Goal: Task Accomplishment & Management: Manage account settings

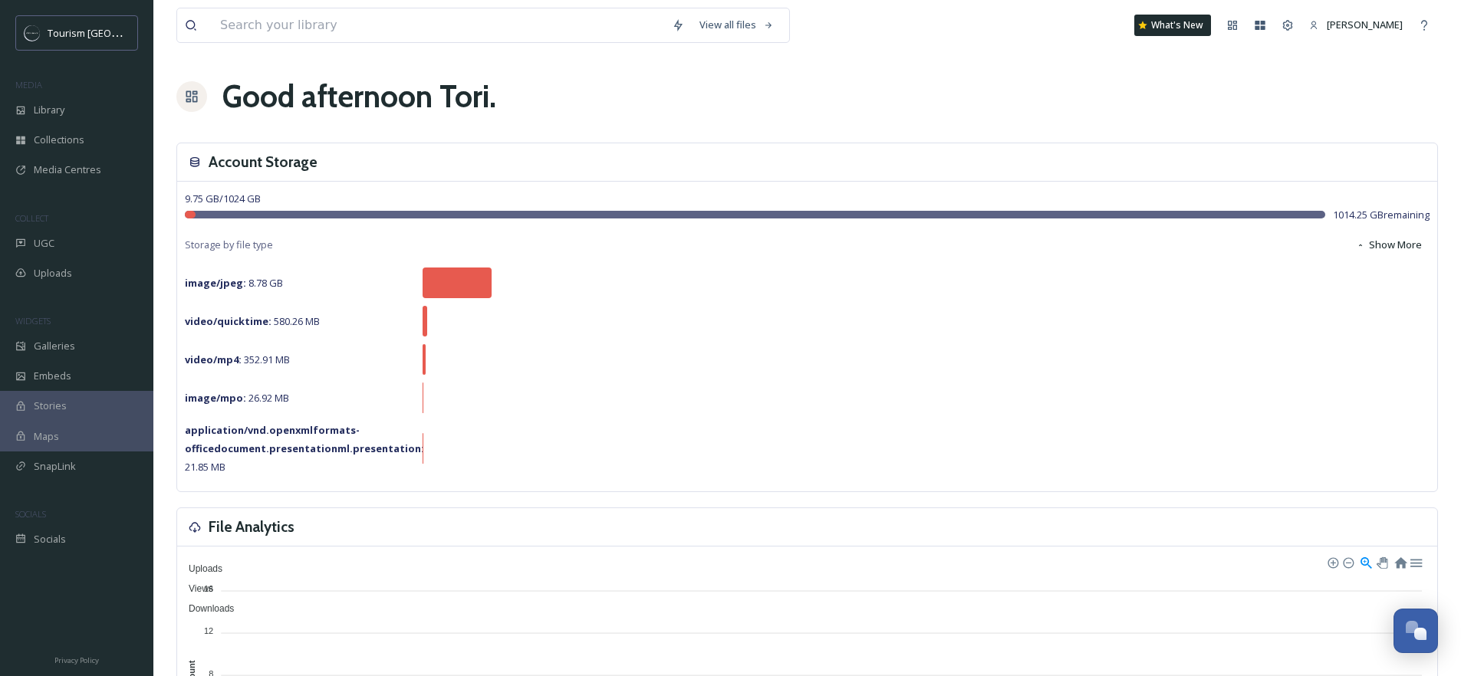
scroll to position [252, 0]
click at [61, 110] on span "Library" at bounding box center [49, 110] width 31 height 15
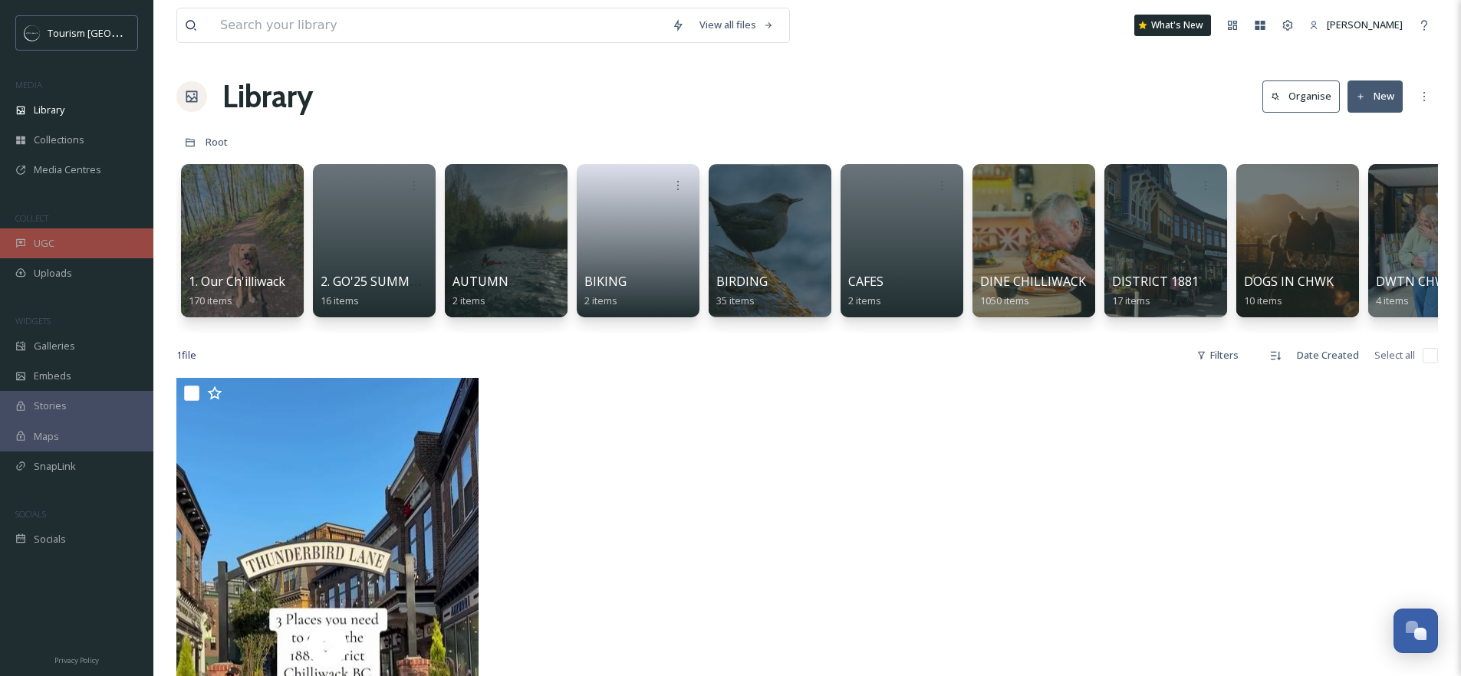
click at [54, 249] on span "UGC" at bounding box center [44, 243] width 21 height 15
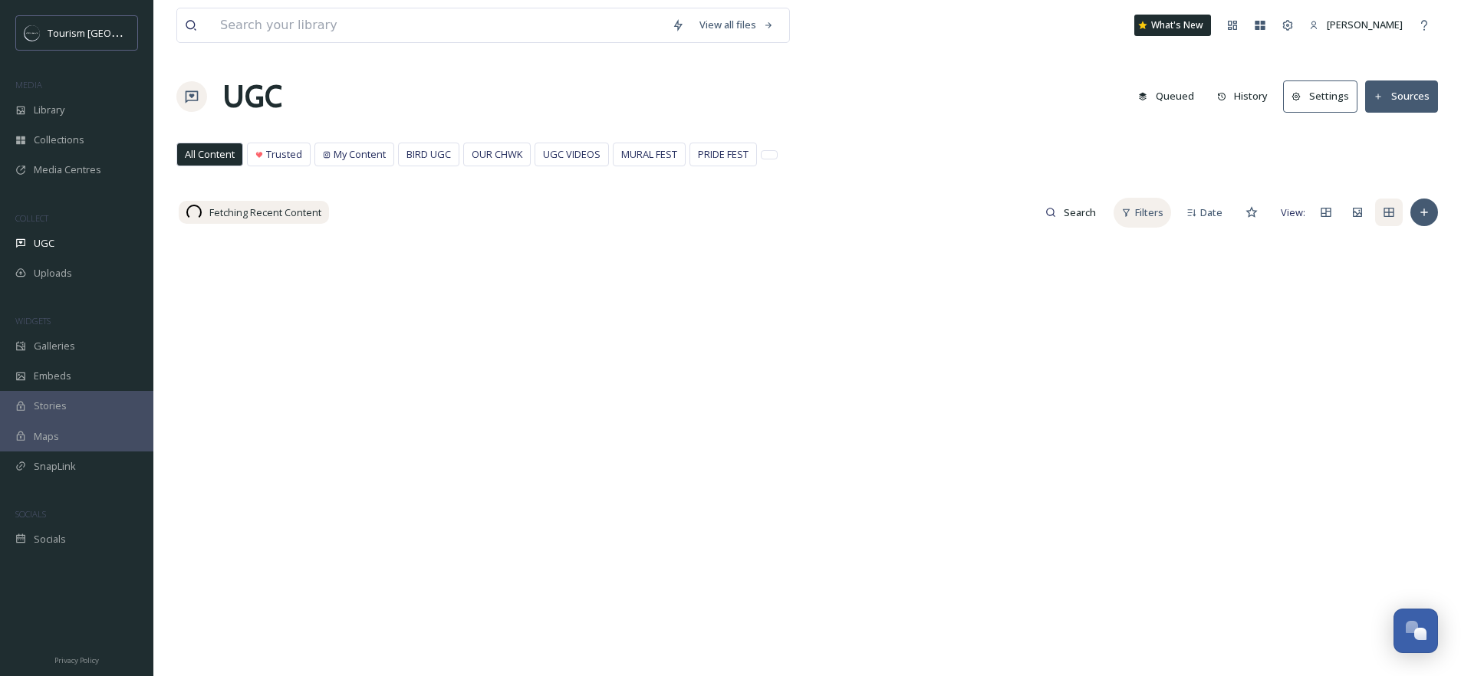
click at [1144, 206] on span "Filters" at bounding box center [1149, 213] width 28 height 15
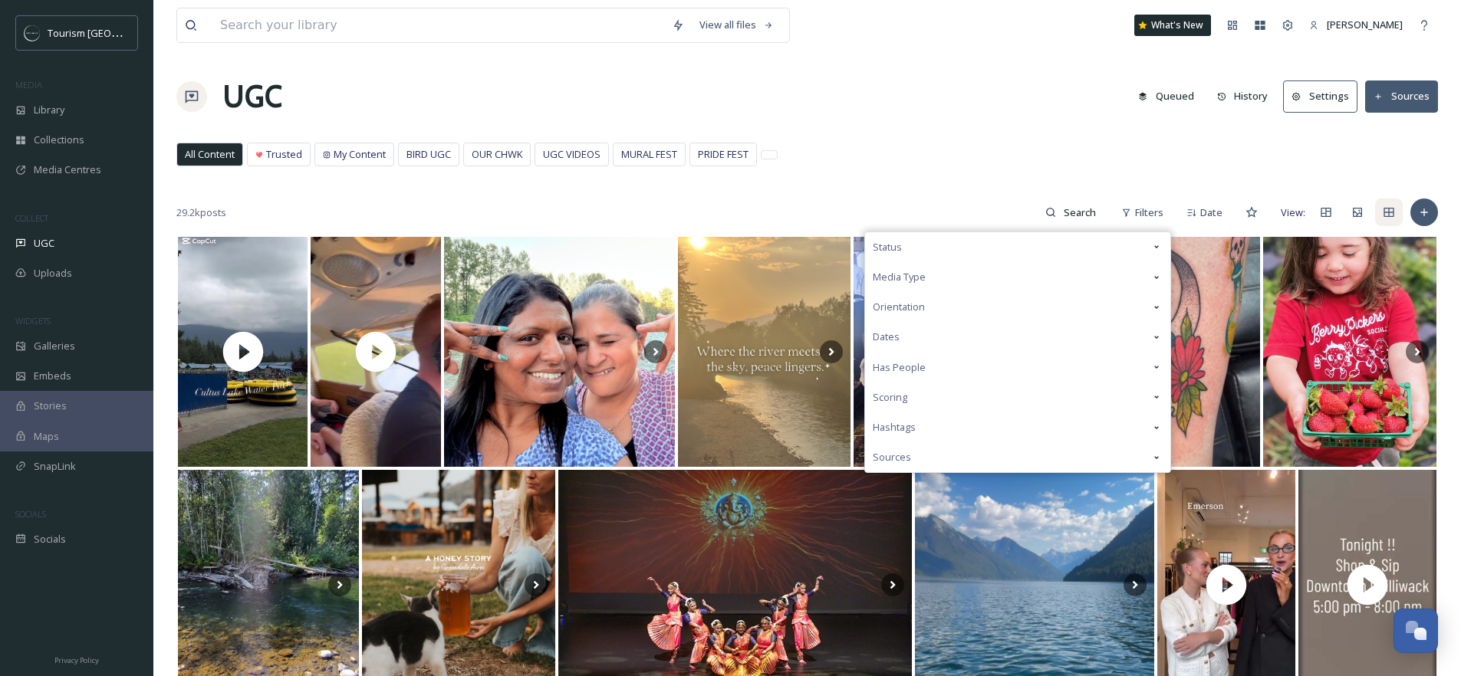
click at [917, 241] on div "Status" at bounding box center [1017, 247] width 305 height 30
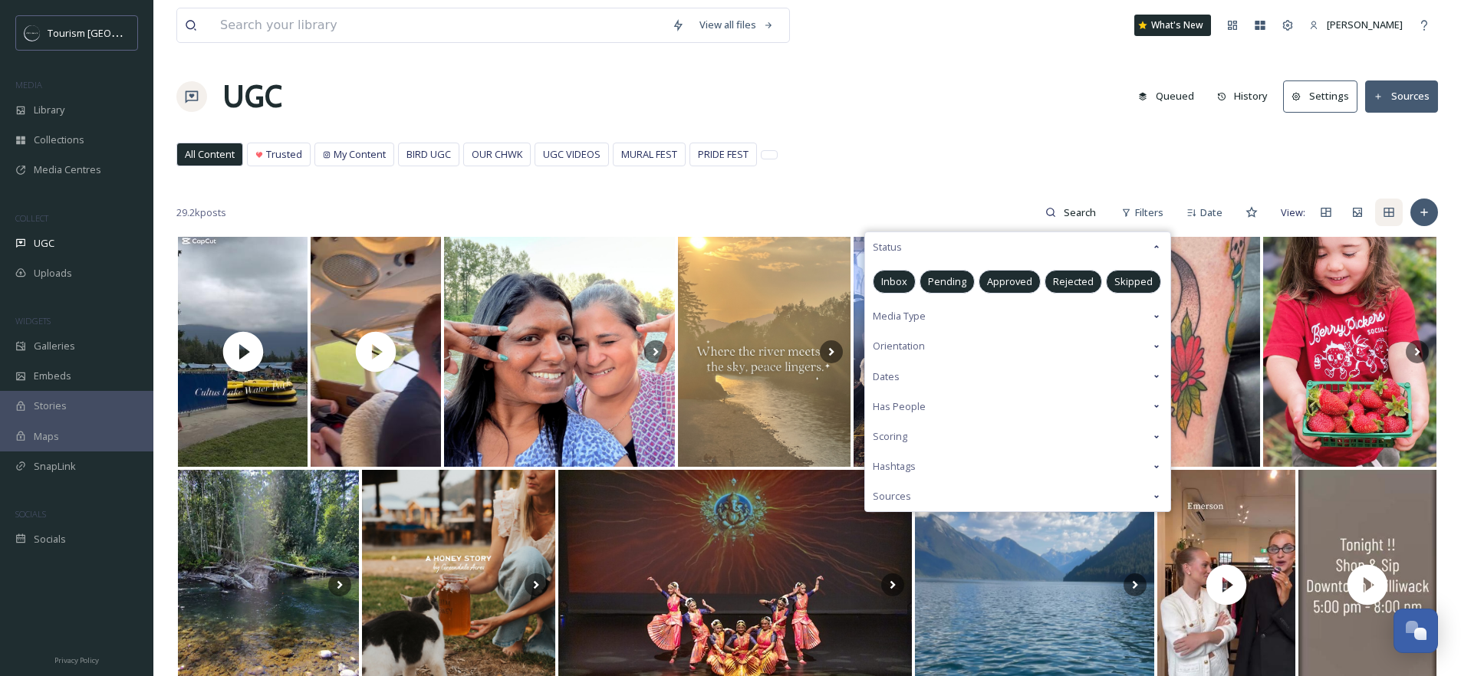
click at [959, 284] on span "Pending" at bounding box center [947, 282] width 38 height 15
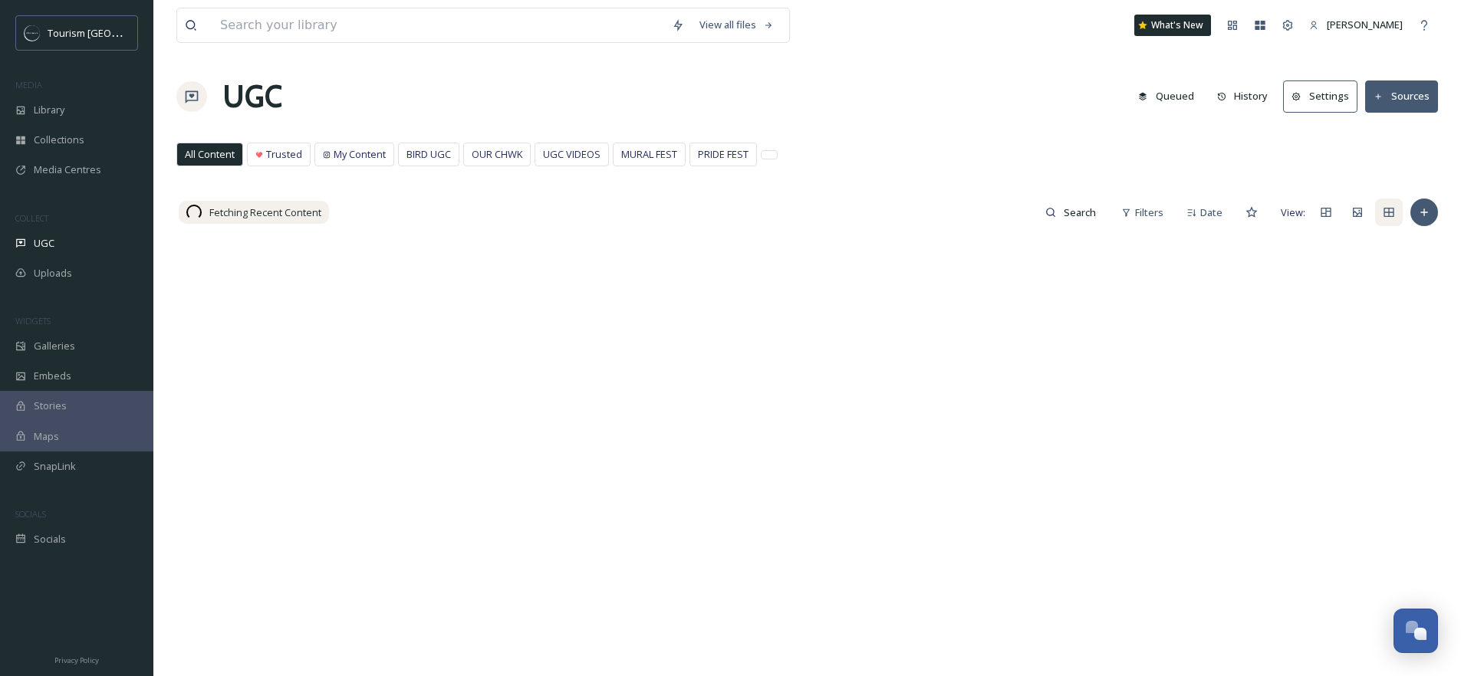
click at [906, 171] on div "All Content Trusted My Content BIRD UGC OUR CHWK UGC VIDEOS MURAL FEST PRIDE FE…" at bounding box center [807, 158] width 1262 height 31
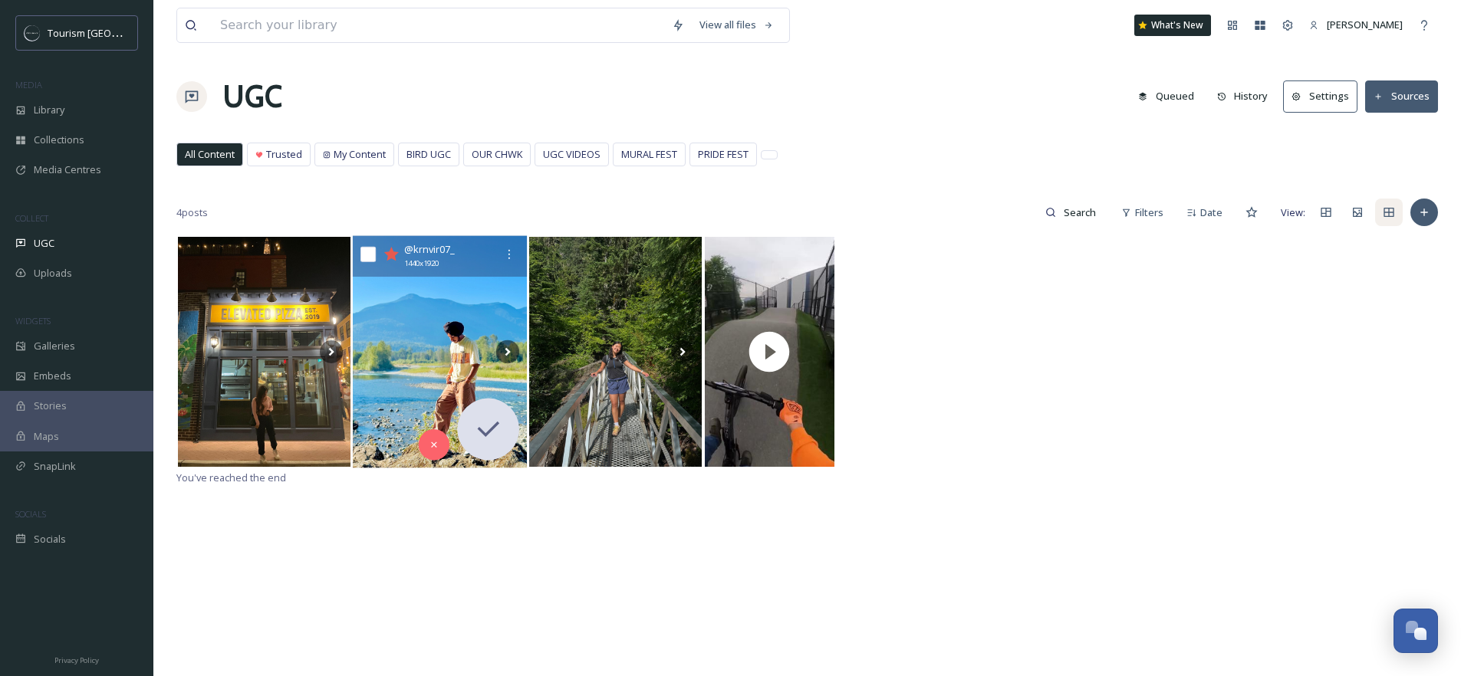
click at [393, 254] on icon at bounding box center [391, 254] width 15 height 14
click at [399, 315] on img at bounding box center [440, 352] width 174 height 232
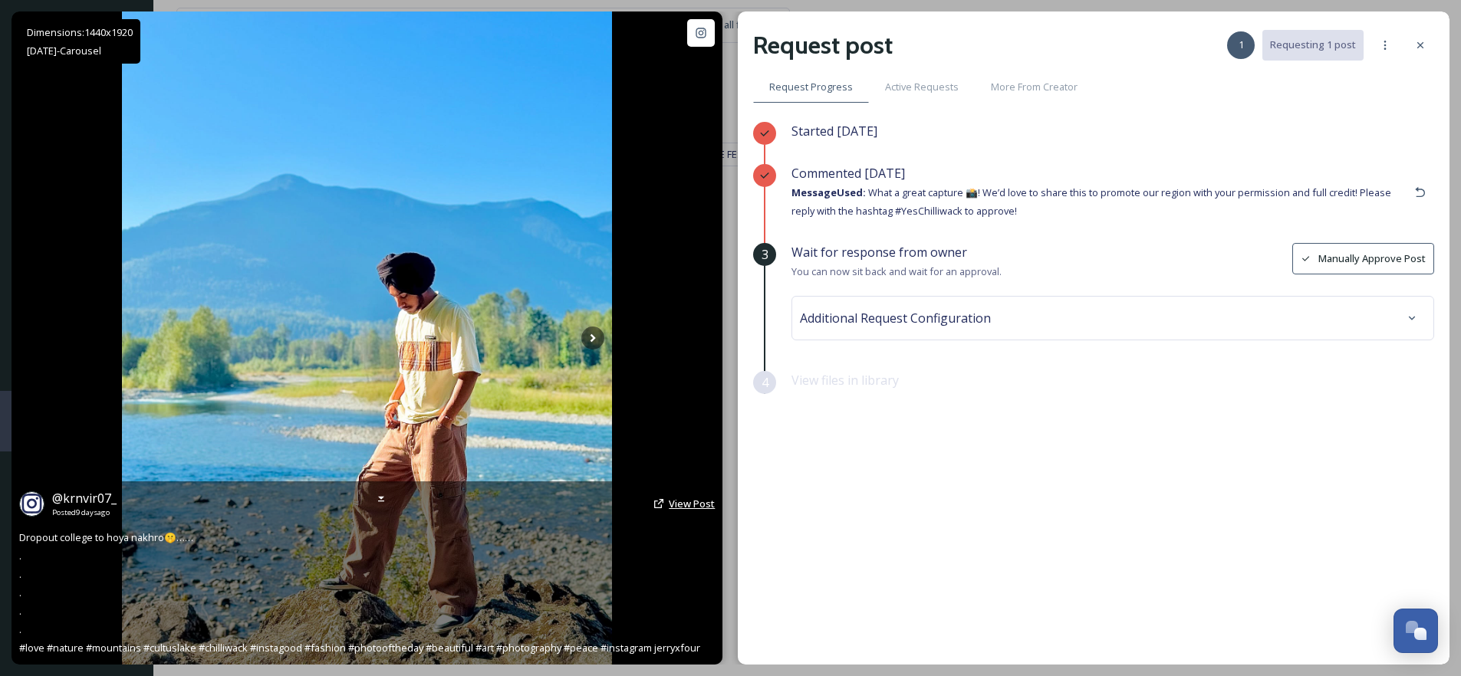
click at [700, 505] on span "View Post" at bounding box center [692, 504] width 46 height 14
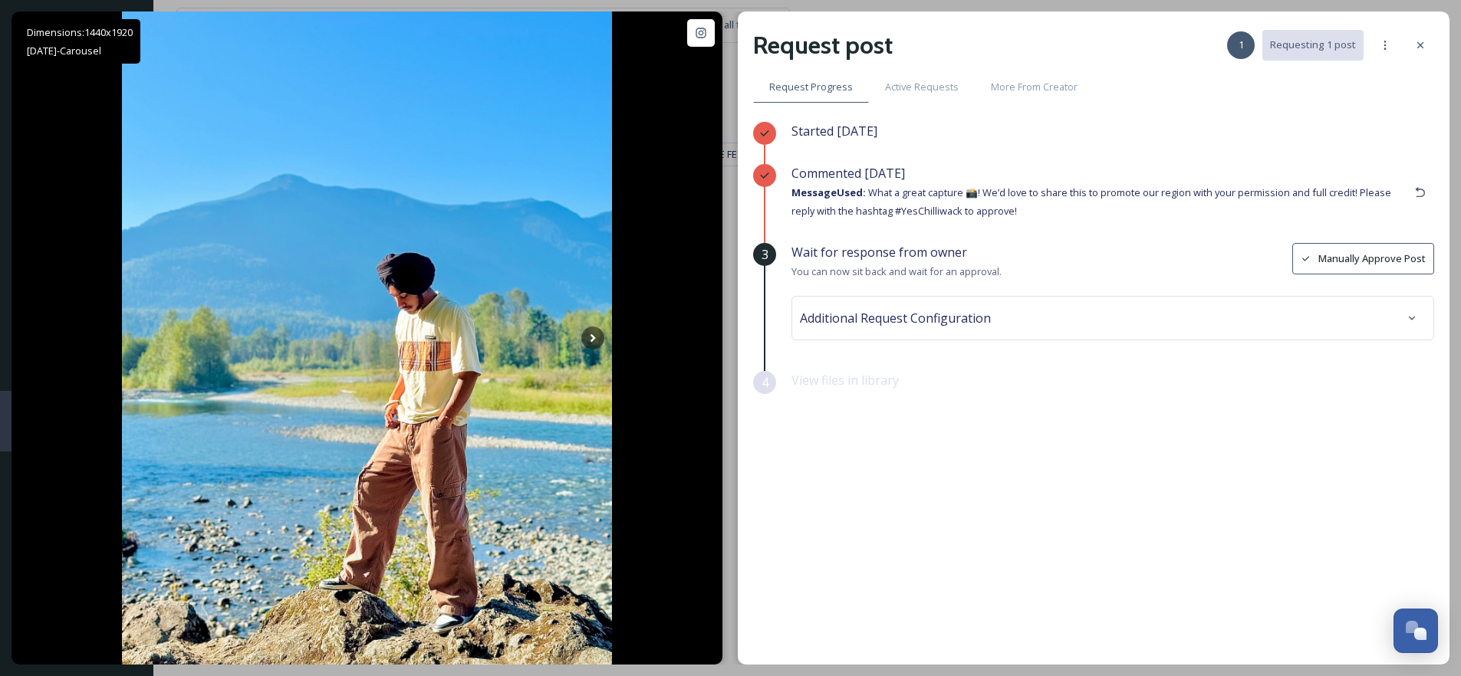
click at [1435, 38] on div "Request post 1 Requesting 1 post Request Progress Active Requests More From Cre…" at bounding box center [1094, 338] width 712 height 653
click at [1420, 48] on icon at bounding box center [1420, 45] width 12 height 12
